Goal: Navigation & Orientation: Find specific page/section

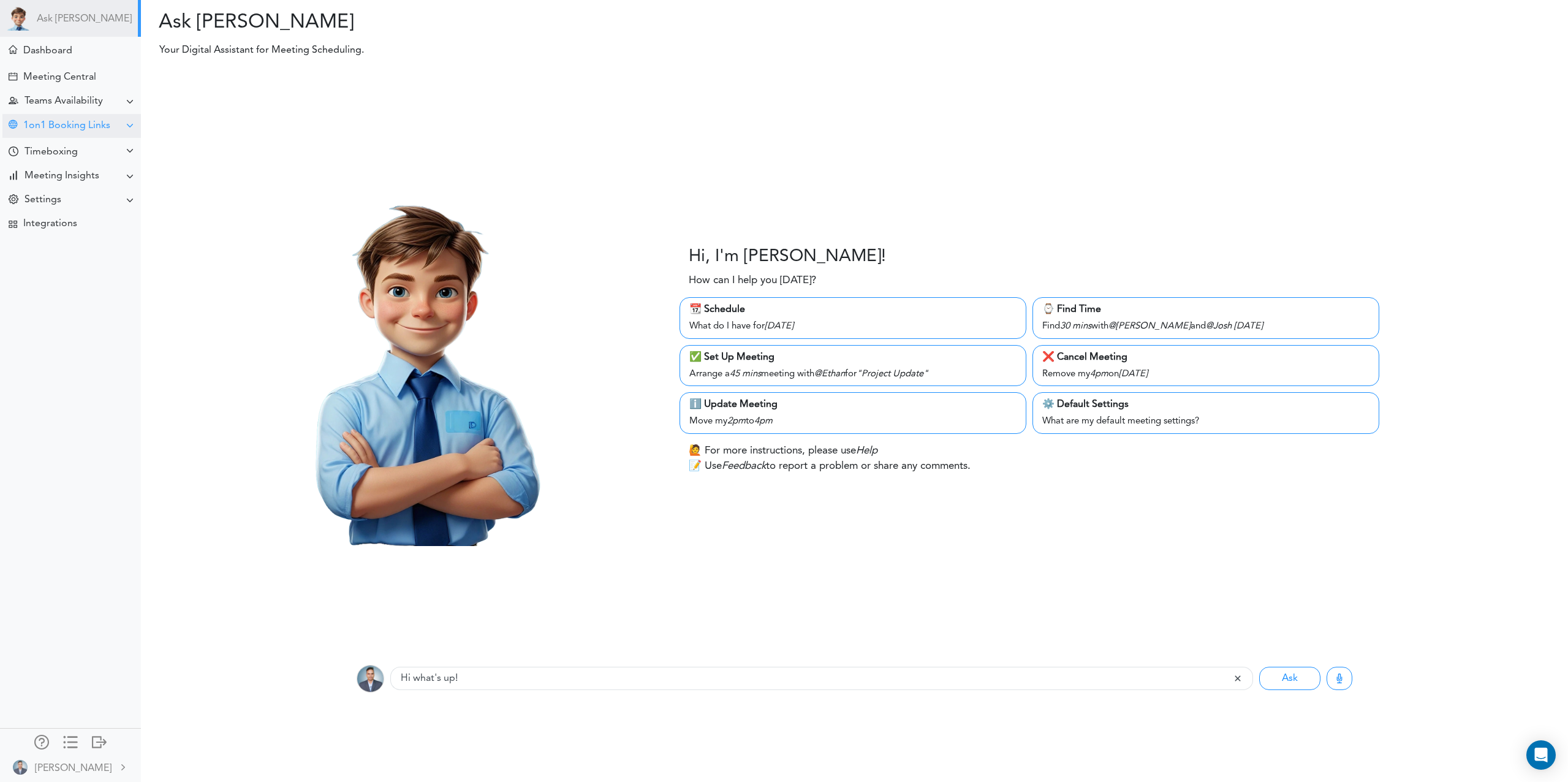
click at [84, 130] on div "1on1 Booking Links" at bounding box center [67, 126] width 87 height 11
click at [58, 152] on div "View Links" at bounding box center [42, 149] width 40 height 6
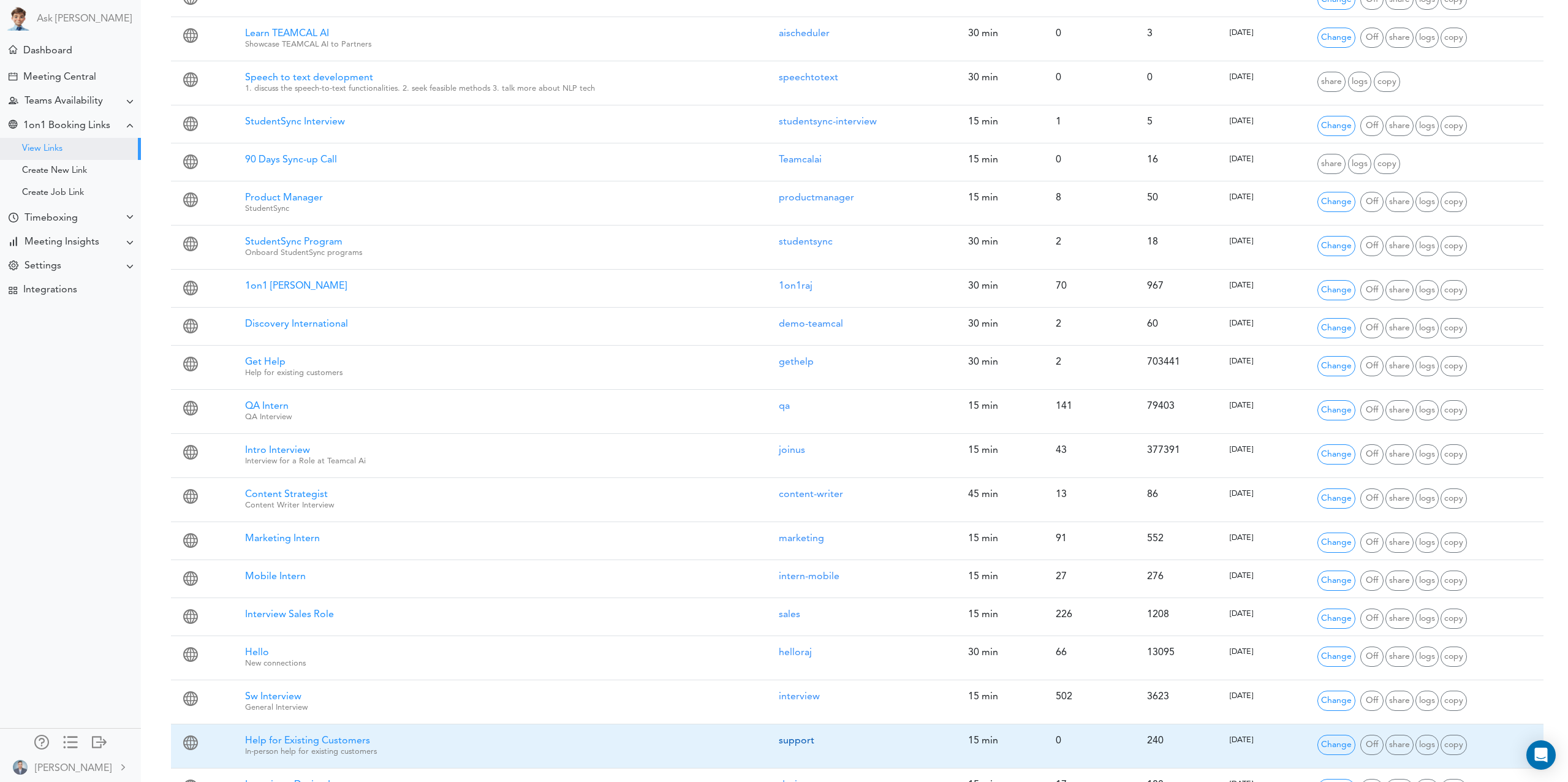
scroll to position [506, 0]
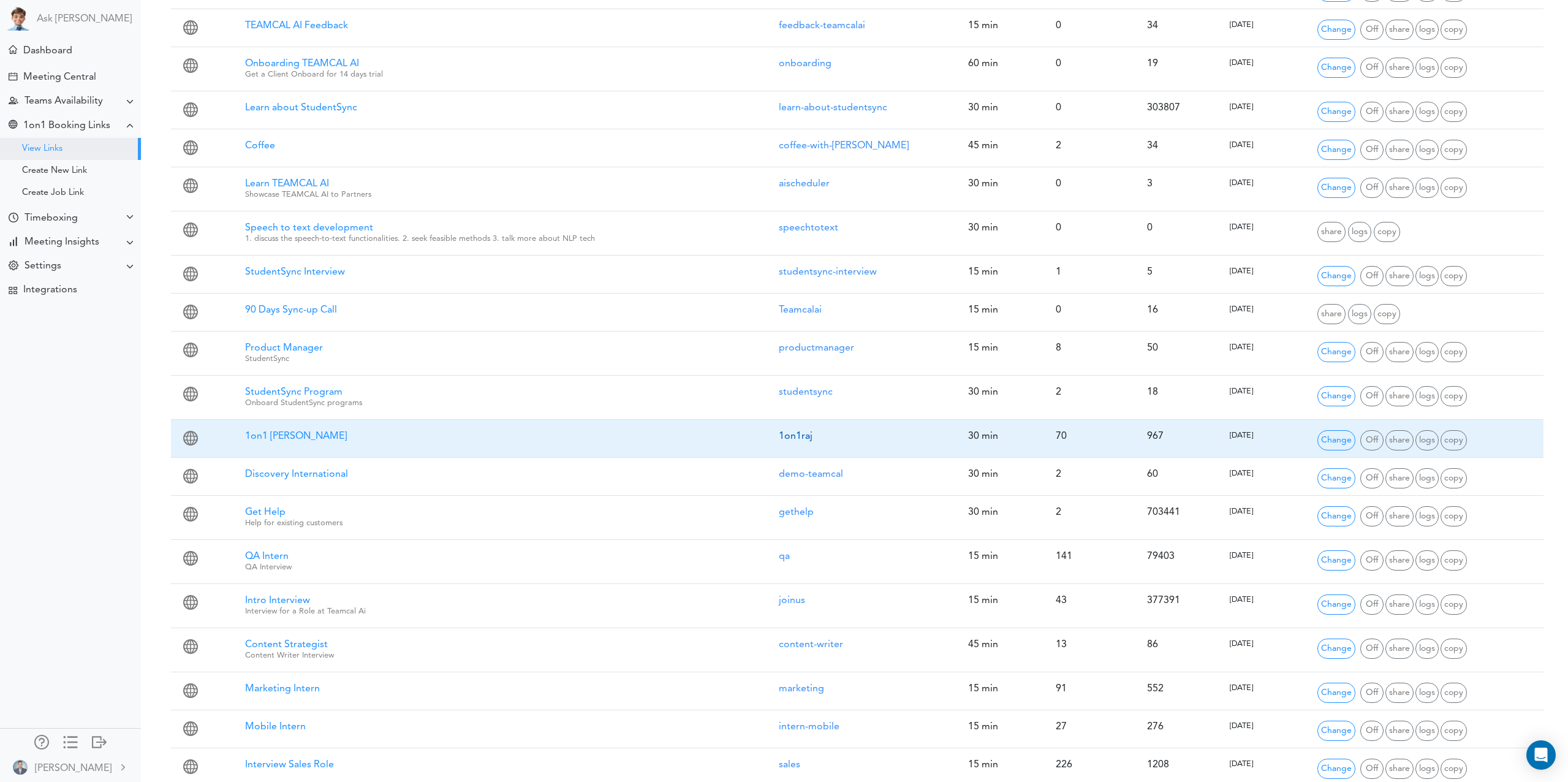
click at [802, 433] on link "1on1raj" at bounding box center [796, 436] width 34 height 10
